Goal: Find specific page/section: Find specific page/section

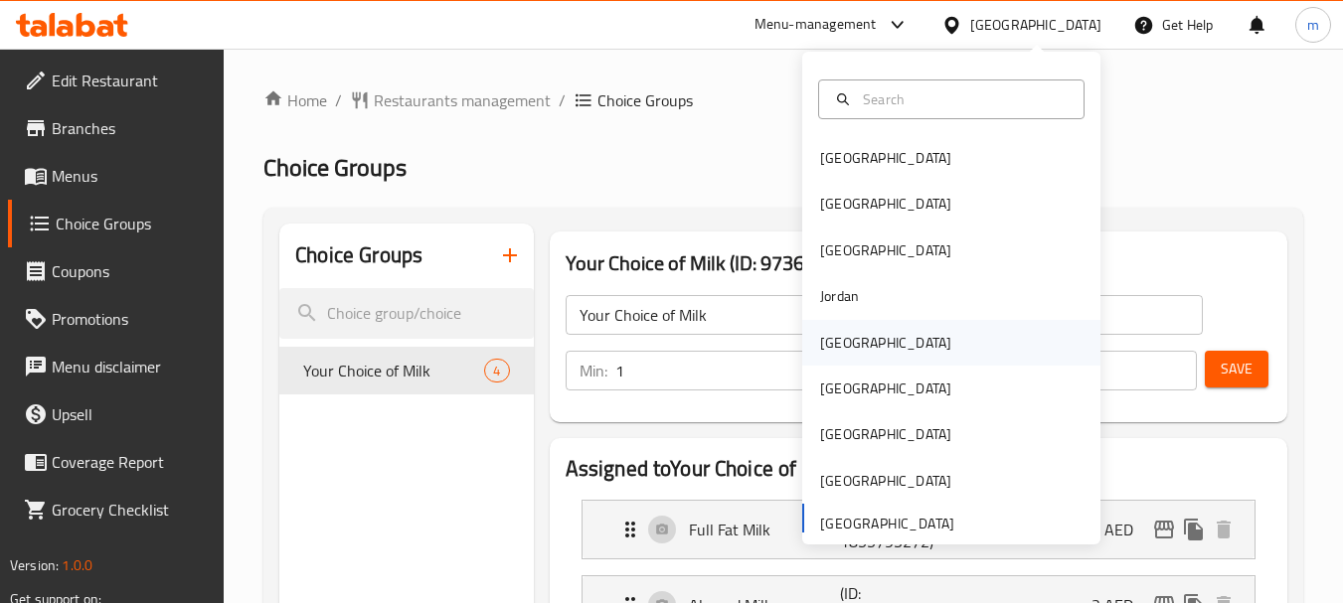
click at [838, 344] on div "[GEOGRAPHIC_DATA]" at bounding box center [885, 343] width 131 height 22
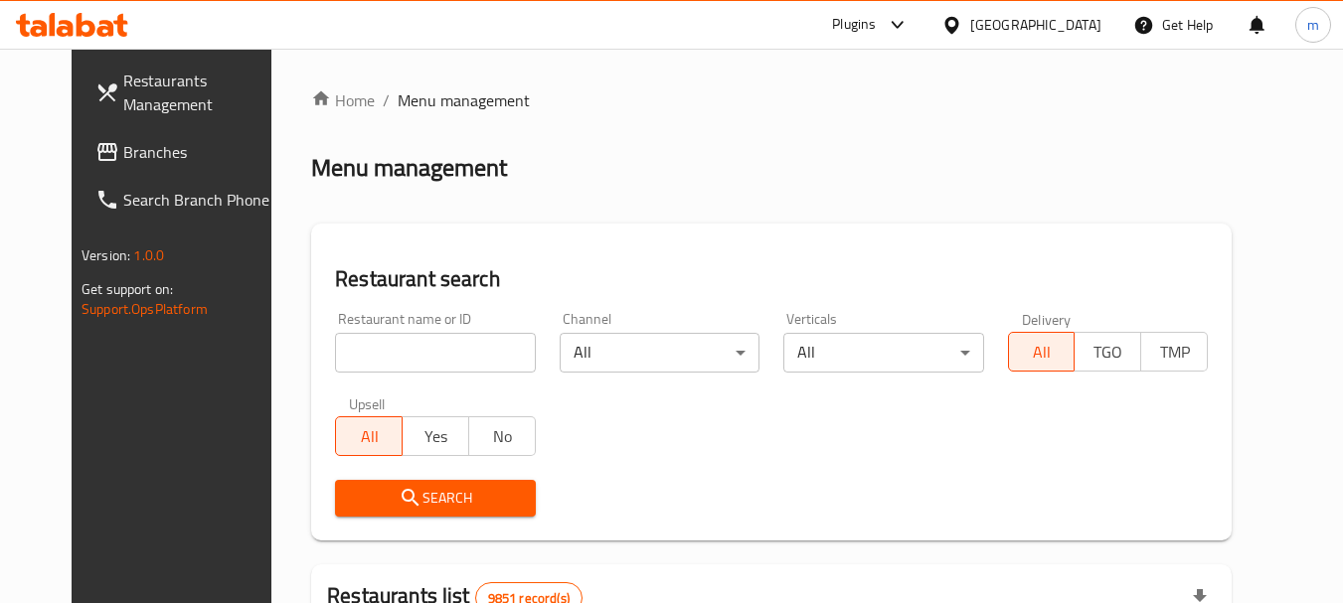
click at [123, 156] on span "Branches" at bounding box center [201, 152] width 157 height 24
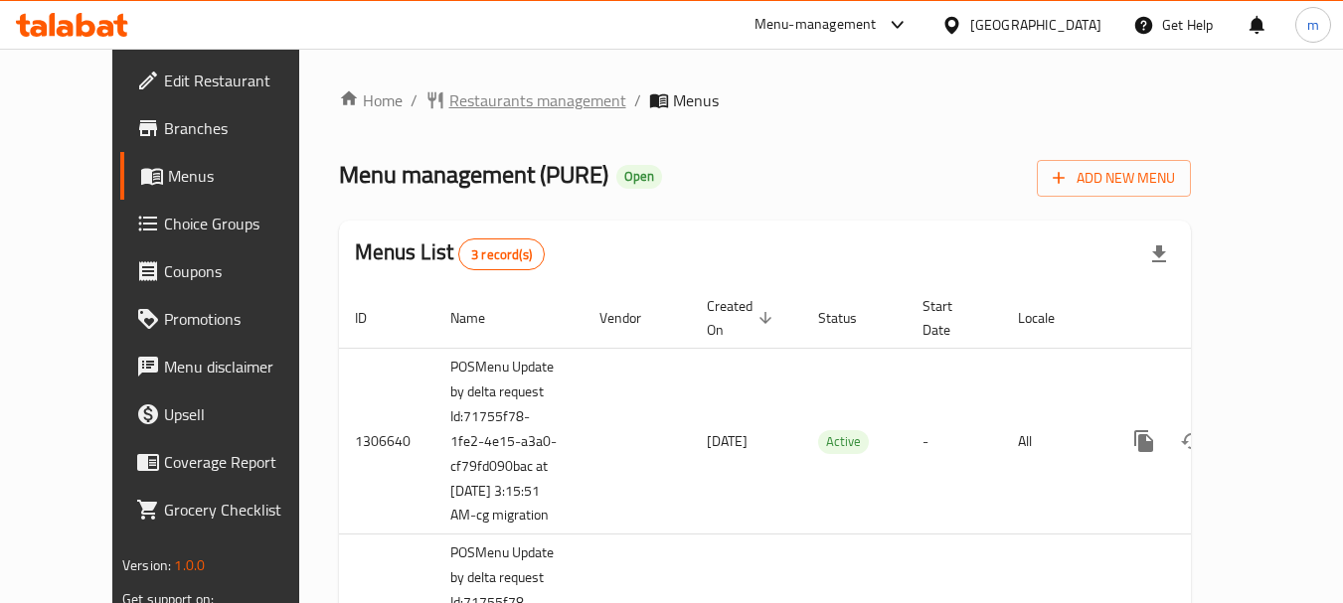
click at [449, 94] on span "Restaurants management" at bounding box center [537, 100] width 177 height 24
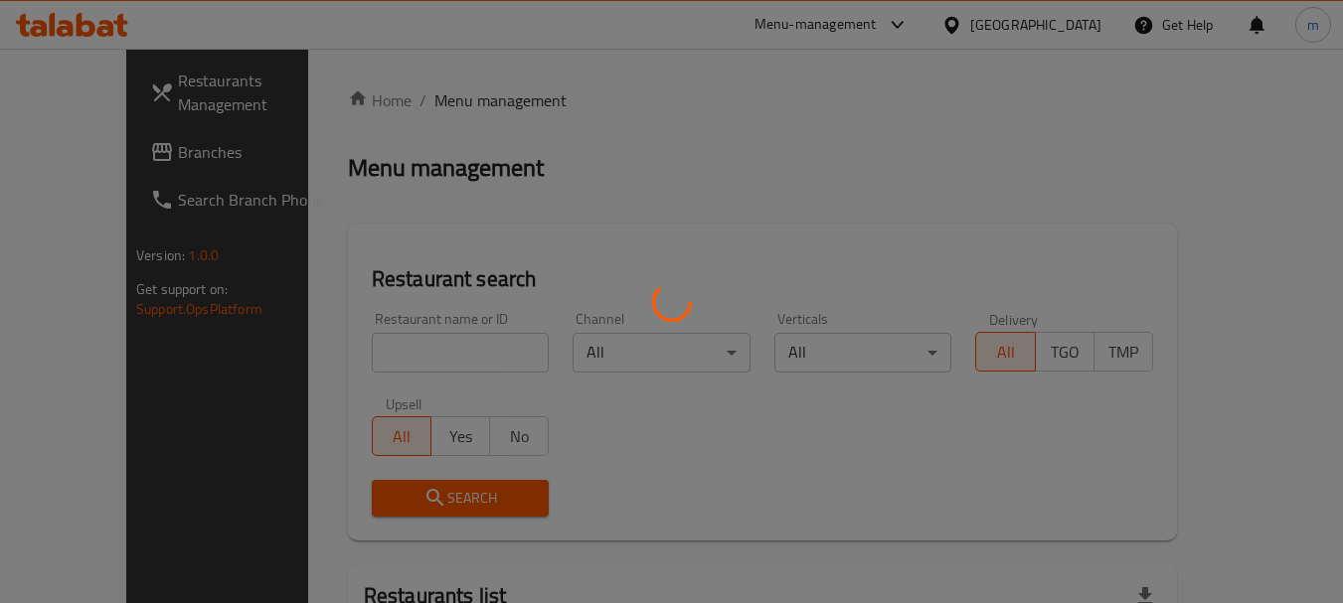
click at [385, 360] on div at bounding box center [671, 301] width 1343 height 603
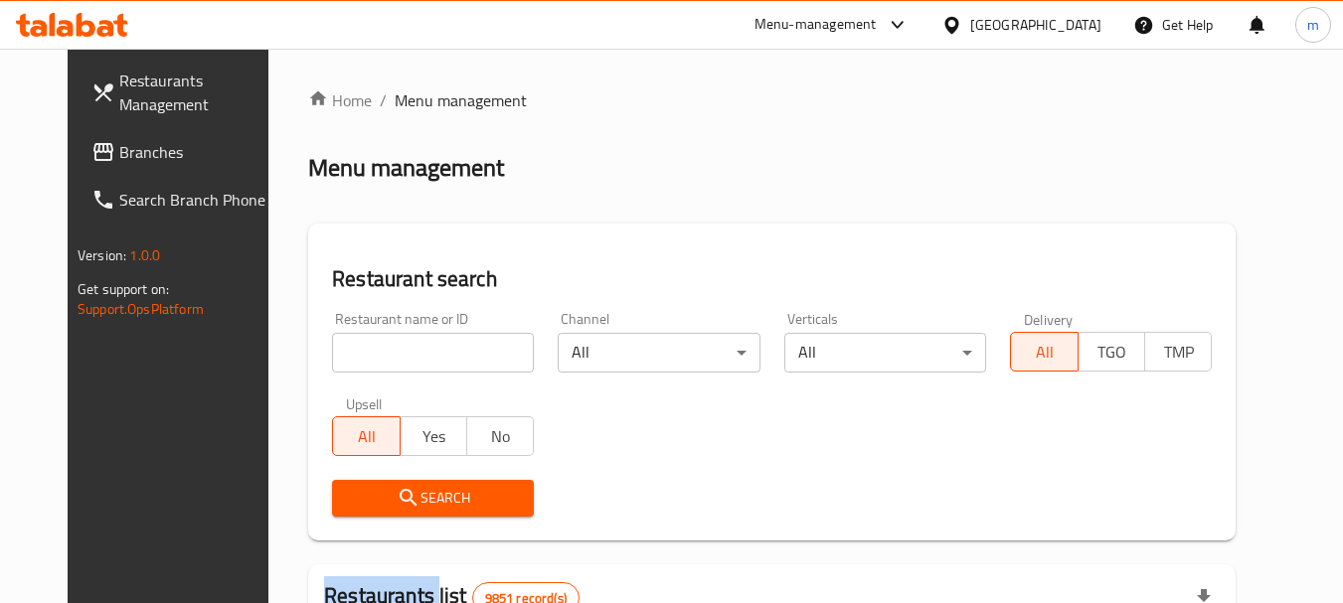
click at [385, 360] on div "Home / Menu management Menu management Restaurant search Restaurant name or ID …" at bounding box center [771, 615] width 927 height 1054
click at [385, 360] on input "search" at bounding box center [433, 353] width 202 height 40
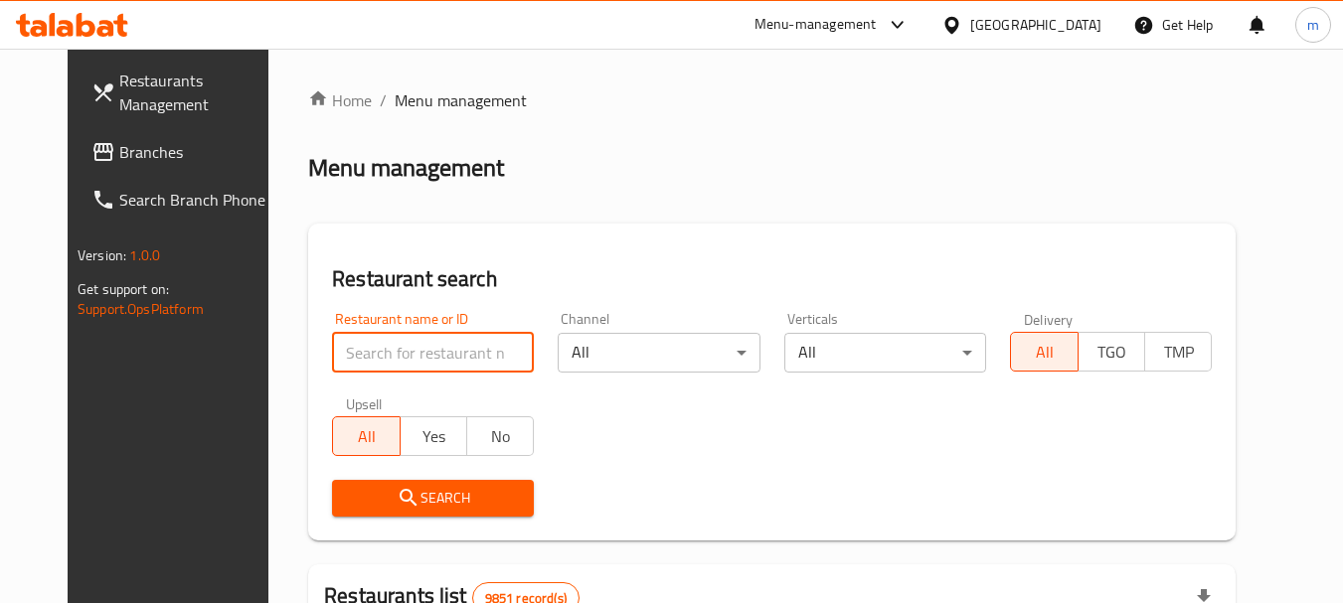
paste input "701631"
type input "701631"
click button "Search" at bounding box center [433, 498] width 202 height 37
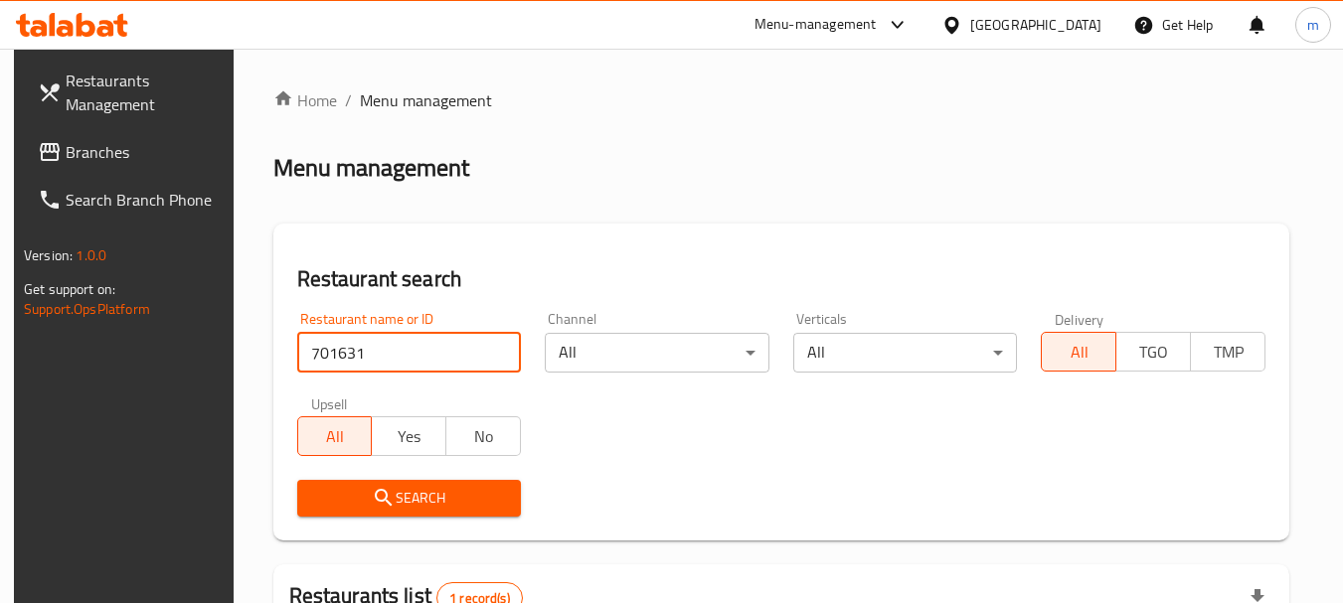
scroll to position [283, 0]
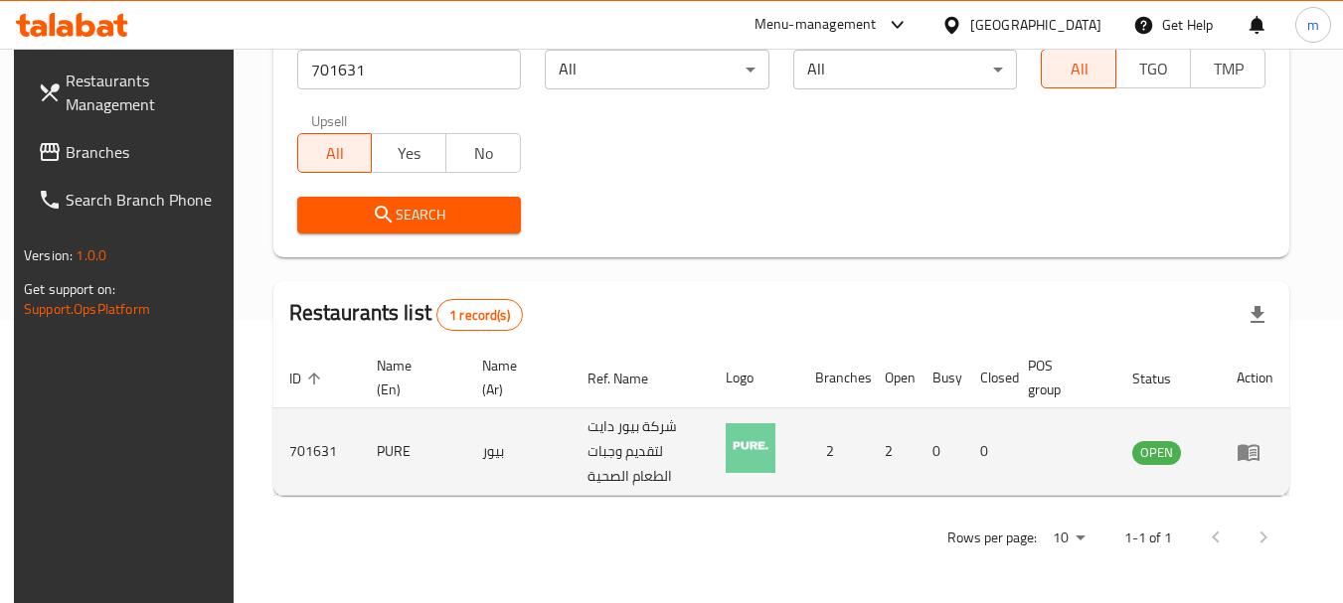
click at [491, 454] on td "بيور" at bounding box center [518, 452] width 105 height 87
